Goal: Information Seeking & Learning: Learn about a topic

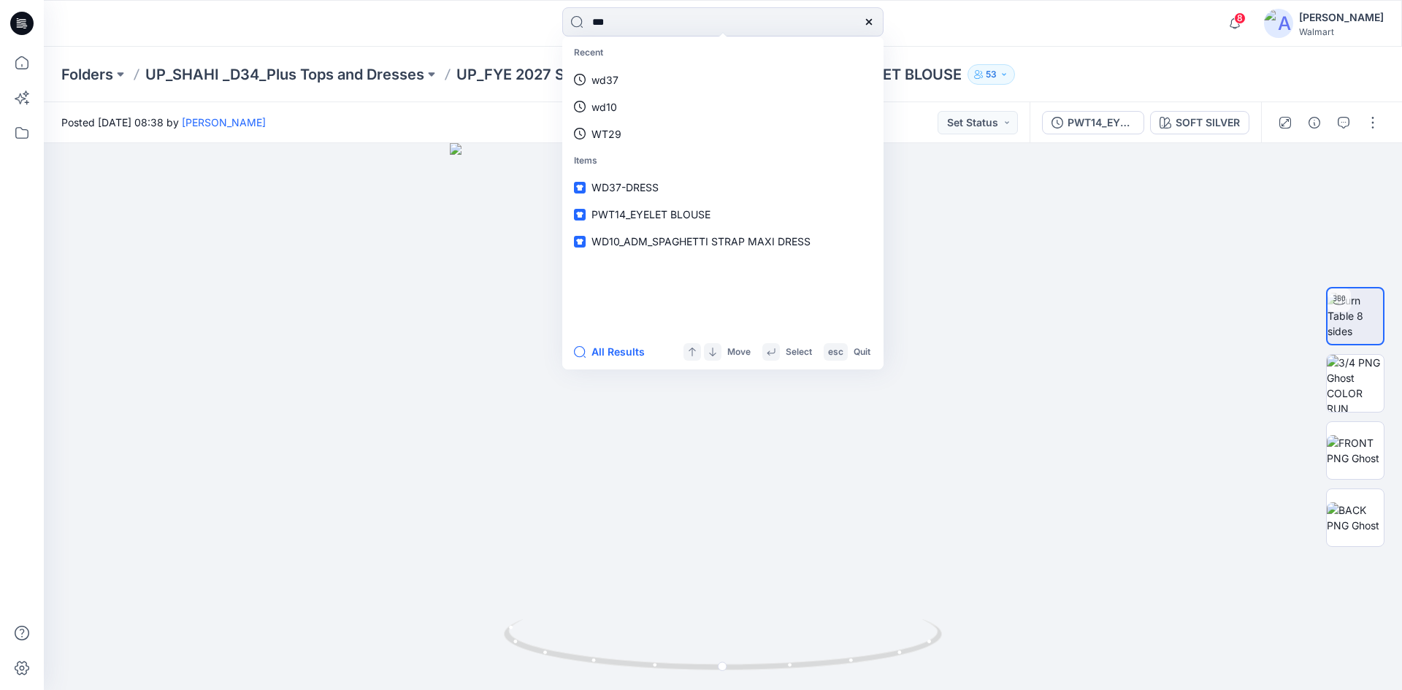
type input "****"
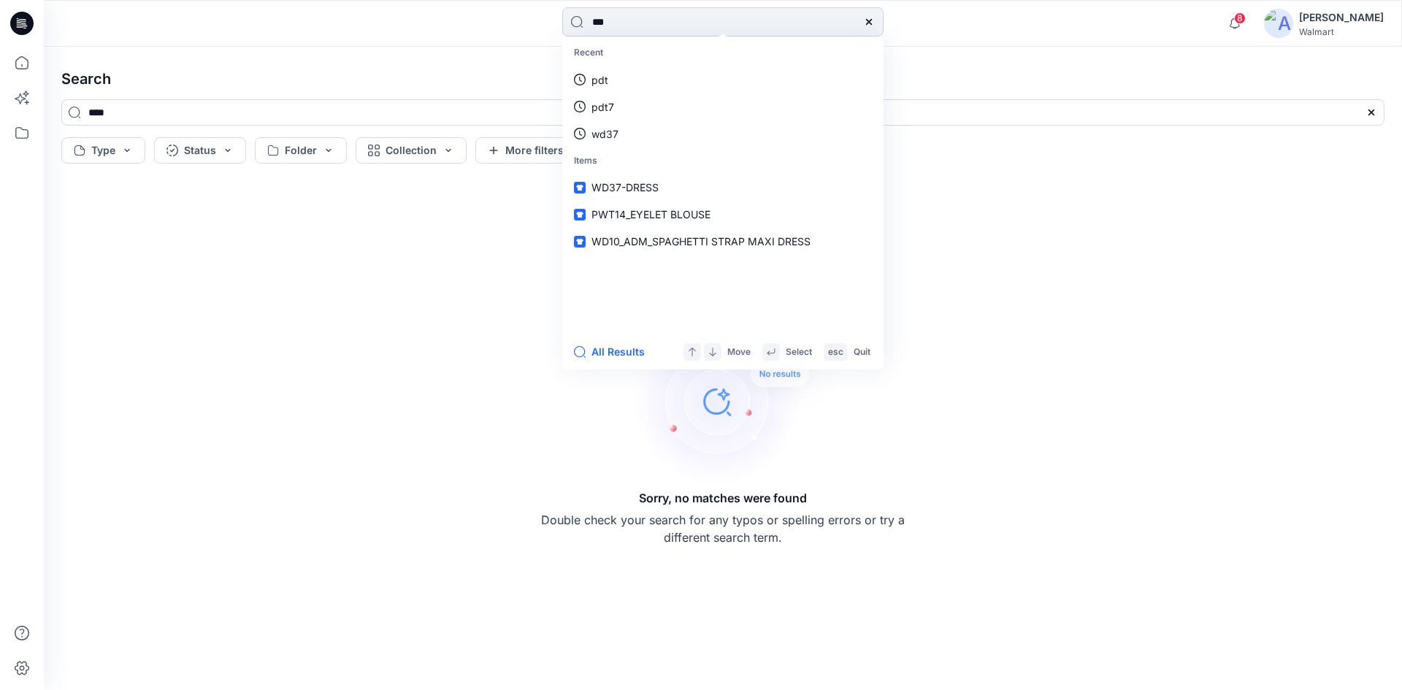
type input "****"
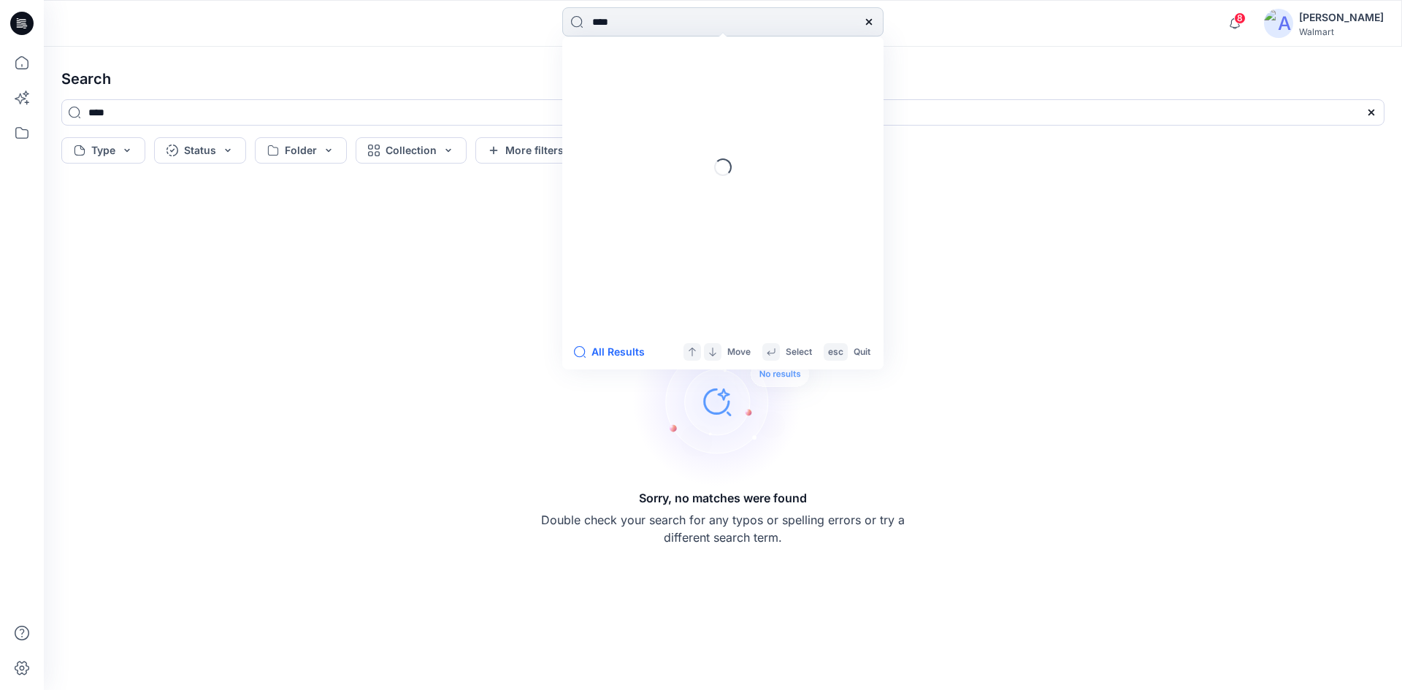
type input "****"
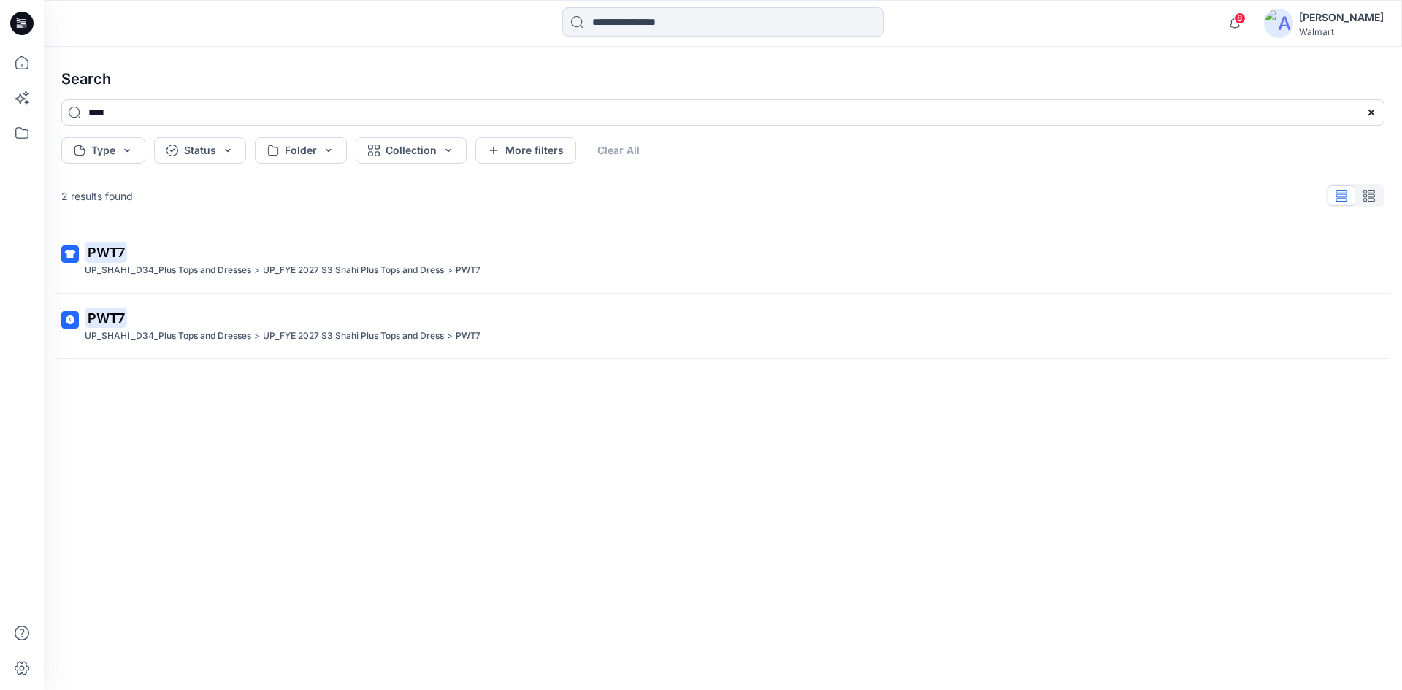
click at [105, 260] on mark "PWT7" at bounding box center [106, 252] width 42 height 20
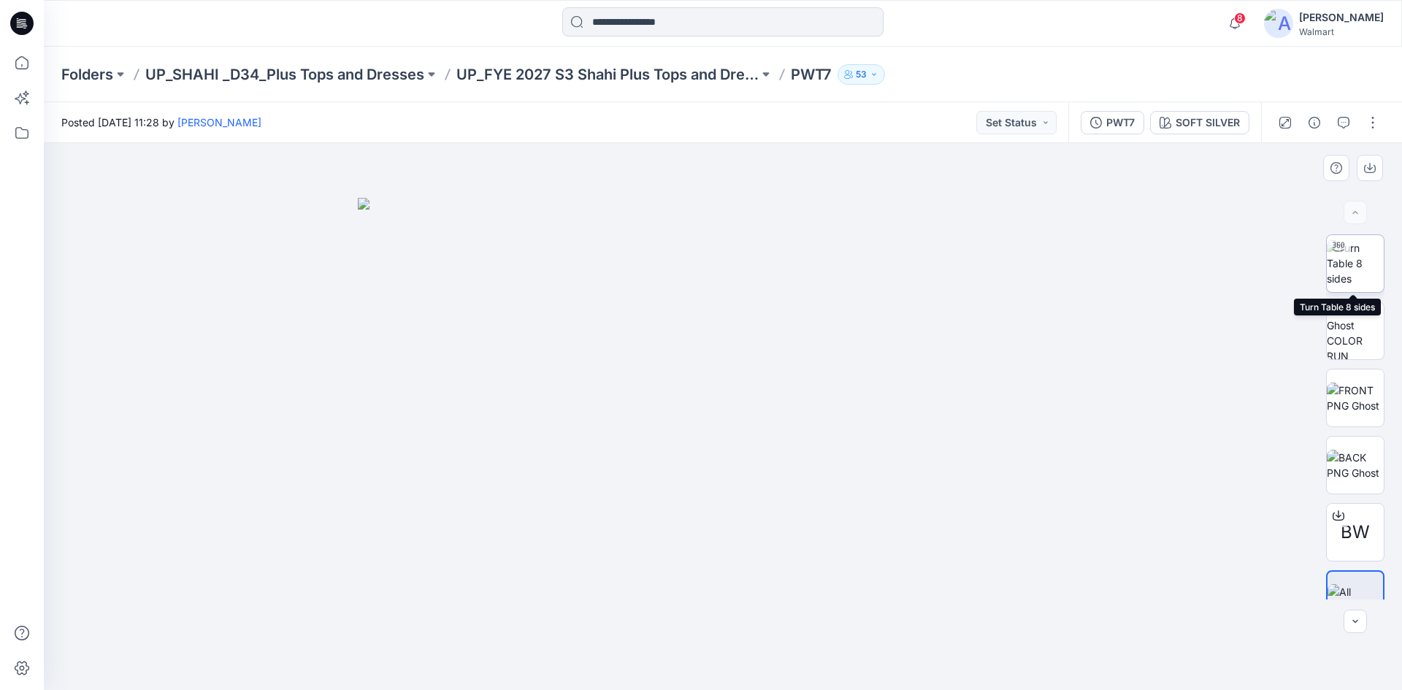
drag, startPoint x: 1353, startPoint y: 260, endPoint x: 1329, endPoint y: 278, distance: 29.2
click at [1353, 260] on img at bounding box center [1355, 263] width 57 height 46
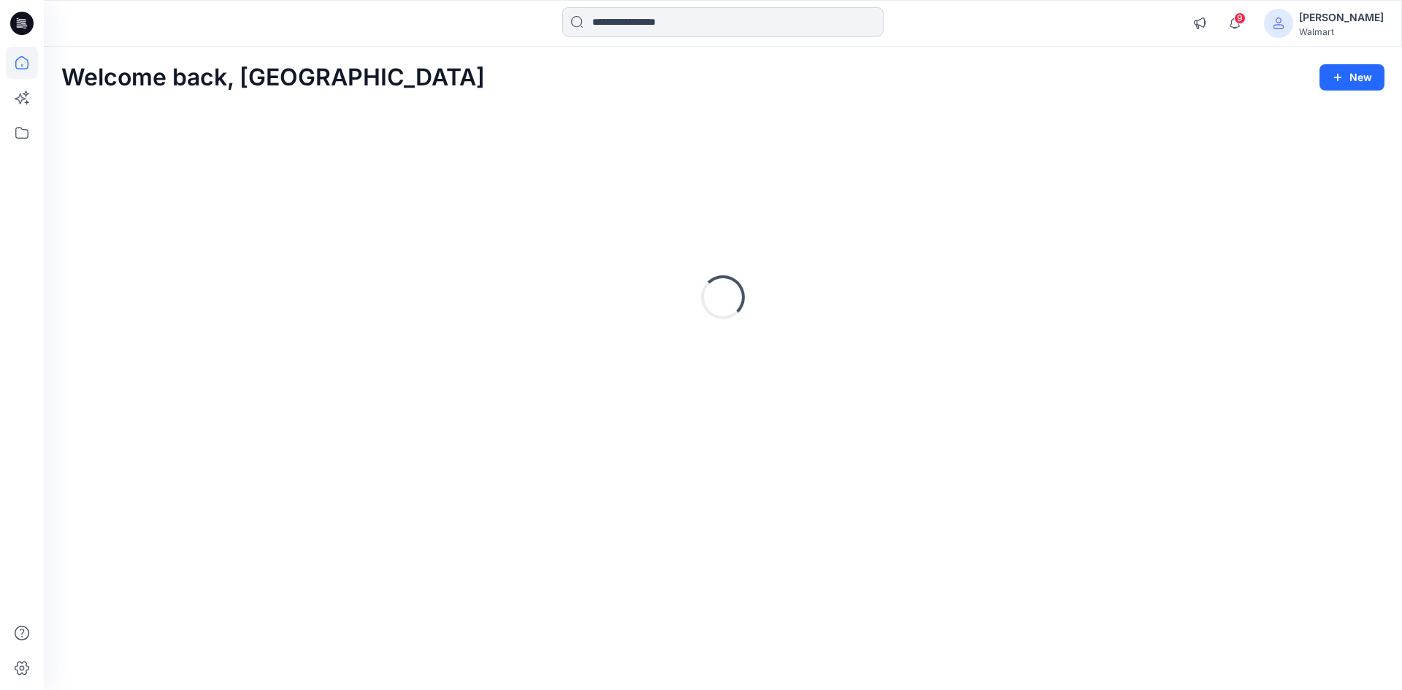
click at [658, 34] on input at bounding box center [722, 21] width 321 height 29
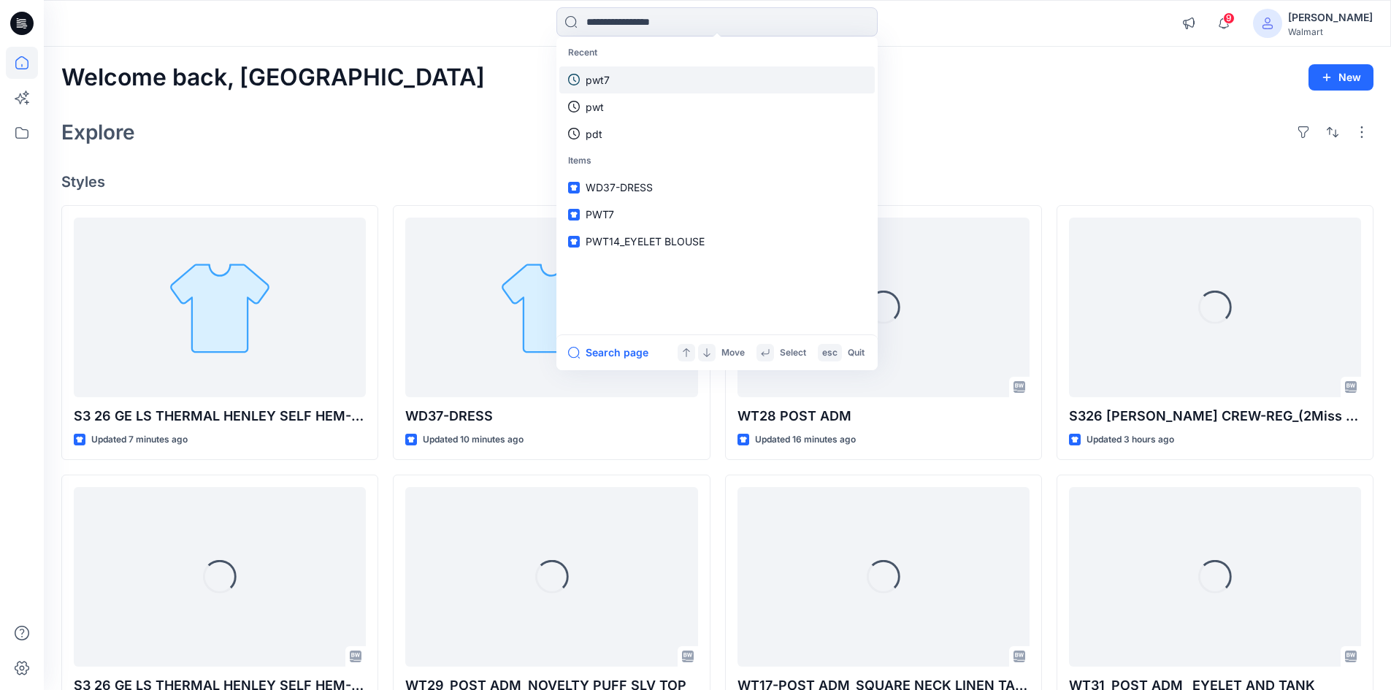
click at [608, 80] on p "pwt7" at bounding box center [598, 79] width 24 height 15
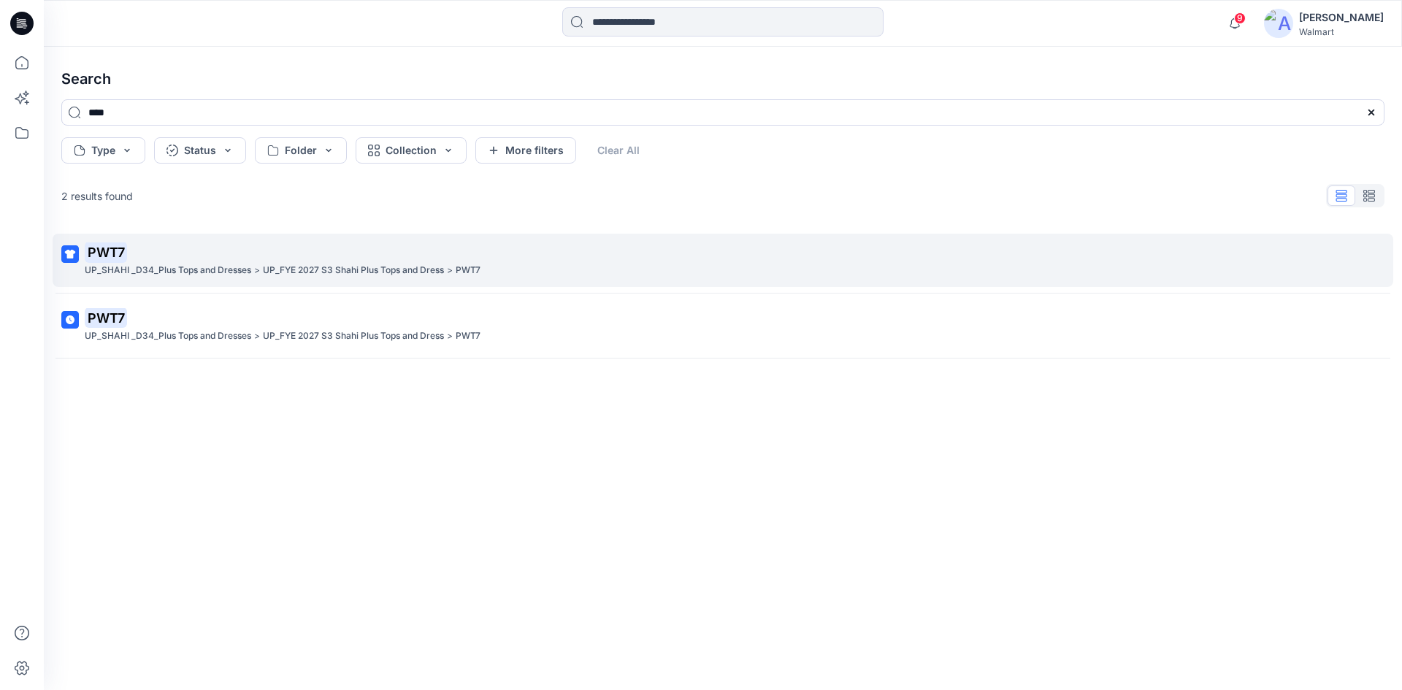
click at [111, 251] on mark "PWT7" at bounding box center [106, 252] width 42 height 20
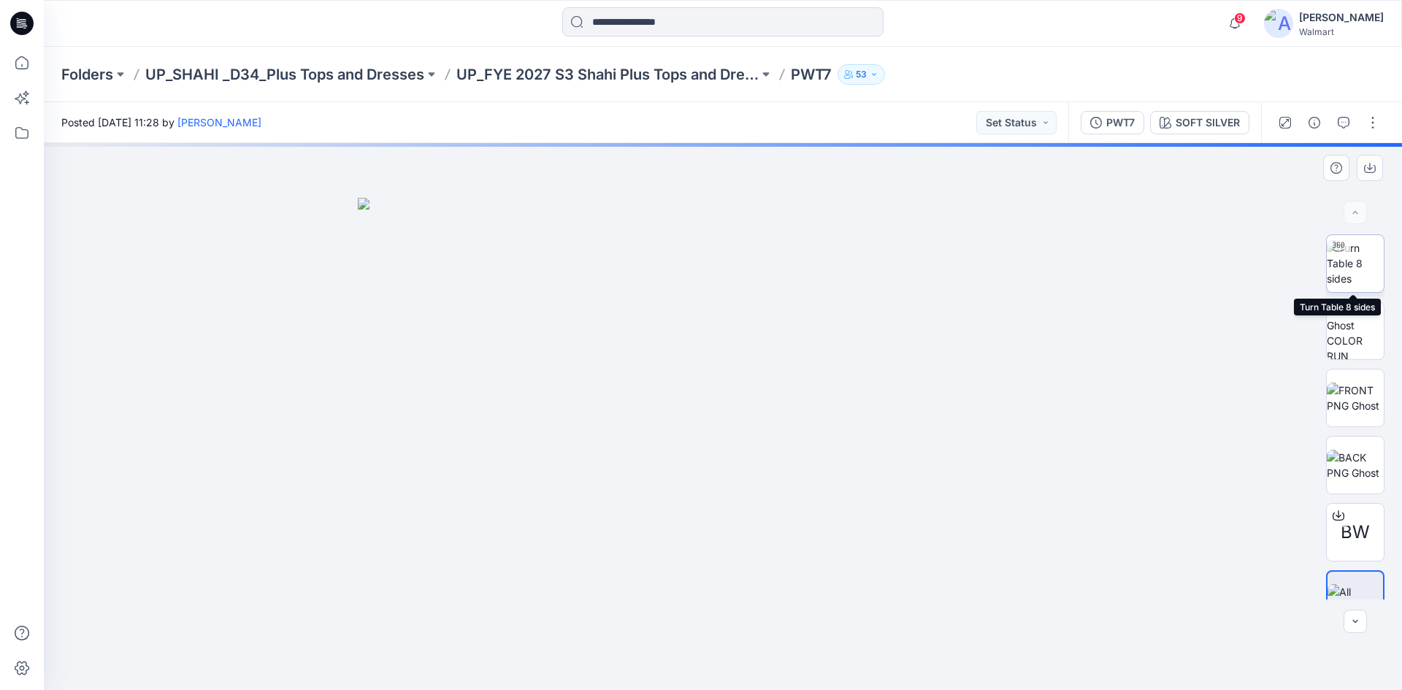
click at [1360, 270] on img at bounding box center [1355, 263] width 57 height 46
drag, startPoint x: 717, startPoint y: 428, endPoint x: 716, endPoint y: 337, distance: 91.3
drag, startPoint x: 723, startPoint y: 662, endPoint x: 960, endPoint y: 663, distance: 236.7
click at [960, 663] on div at bounding box center [723, 416] width 1359 height 547
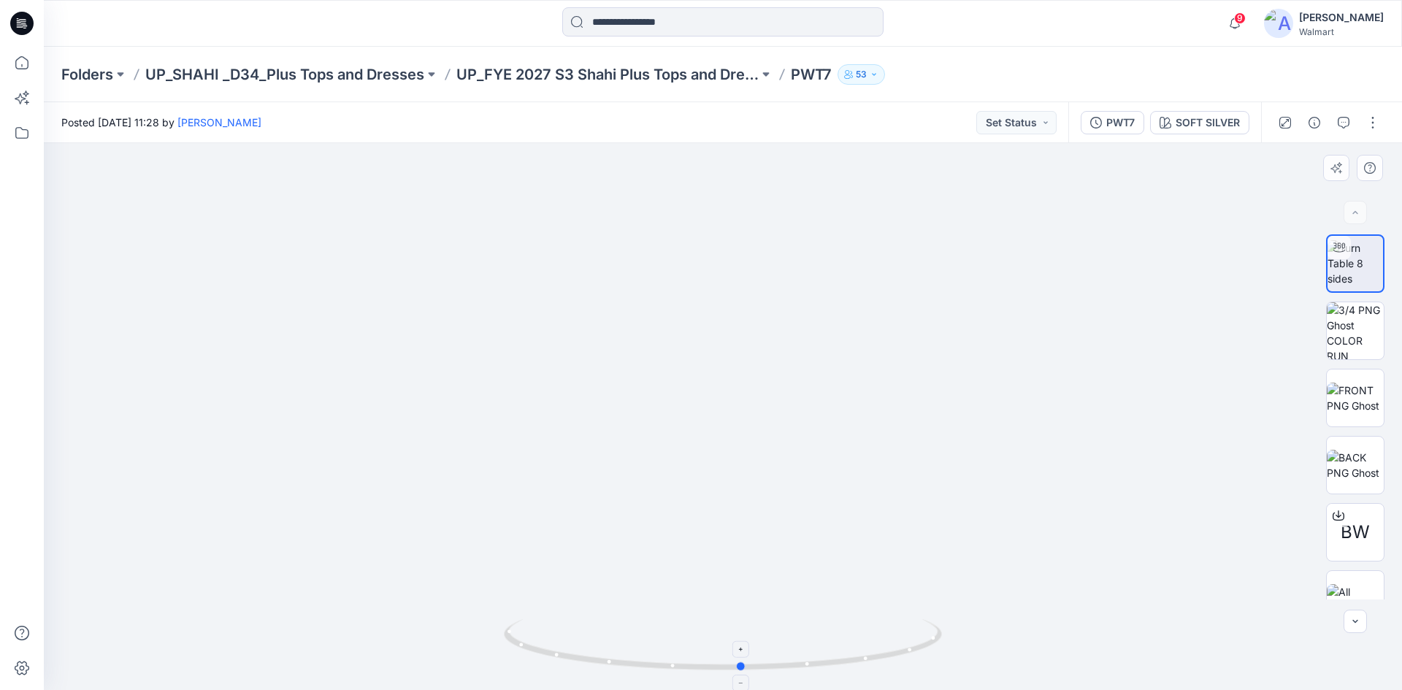
drag, startPoint x: 523, startPoint y: 652, endPoint x: 744, endPoint y: 662, distance: 220.9
click at [744, 662] on icon at bounding box center [725, 646] width 442 height 55
drag, startPoint x: 745, startPoint y: 672, endPoint x: 164, endPoint y: 489, distance: 609.6
click at [790, 624] on icon at bounding box center [725, 646] width 442 height 55
